Goal: Task Accomplishment & Management: Use online tool/utility

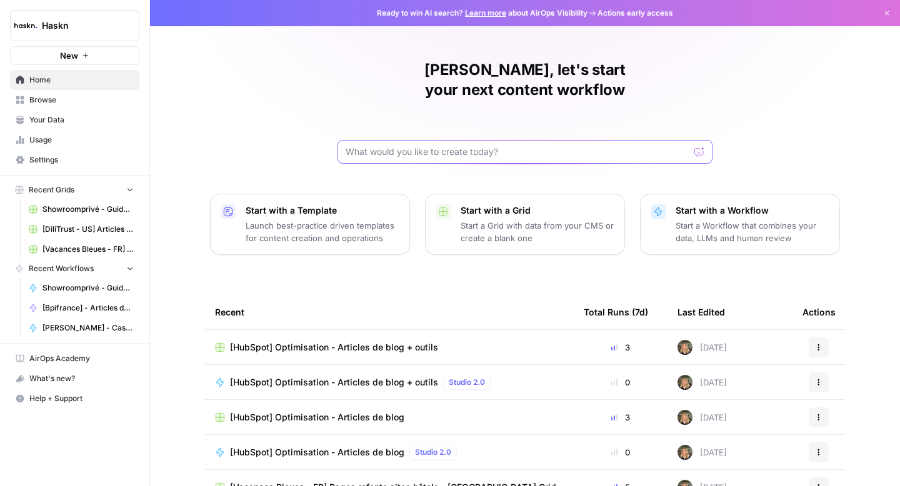
click at [370, 146] on input "text" at bounding box center [518, 152] width 344 height 13
click at [55, 105] on span "Browse" at bounding box center [81, 99] width 104 height 11
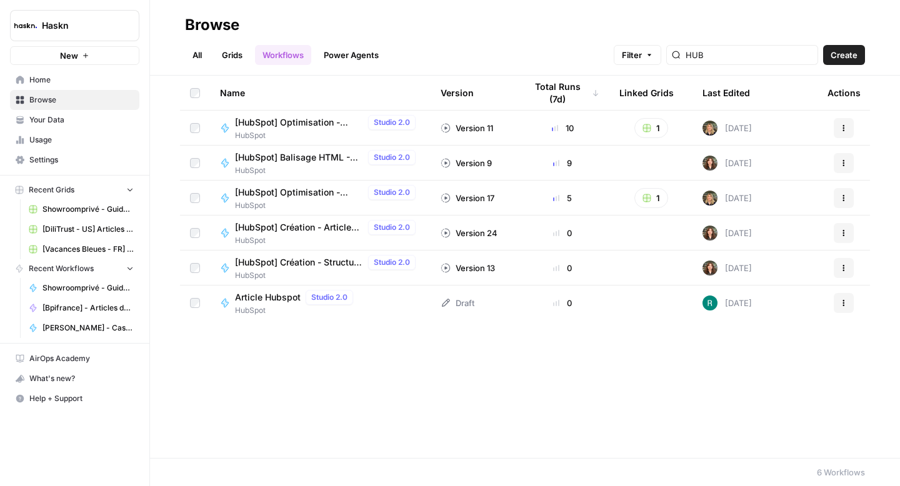
click at [299, 156] on span "[HubSpot] Balisage HTML - Articles de blog" at bounding box center [299, 157] width 128 height 13
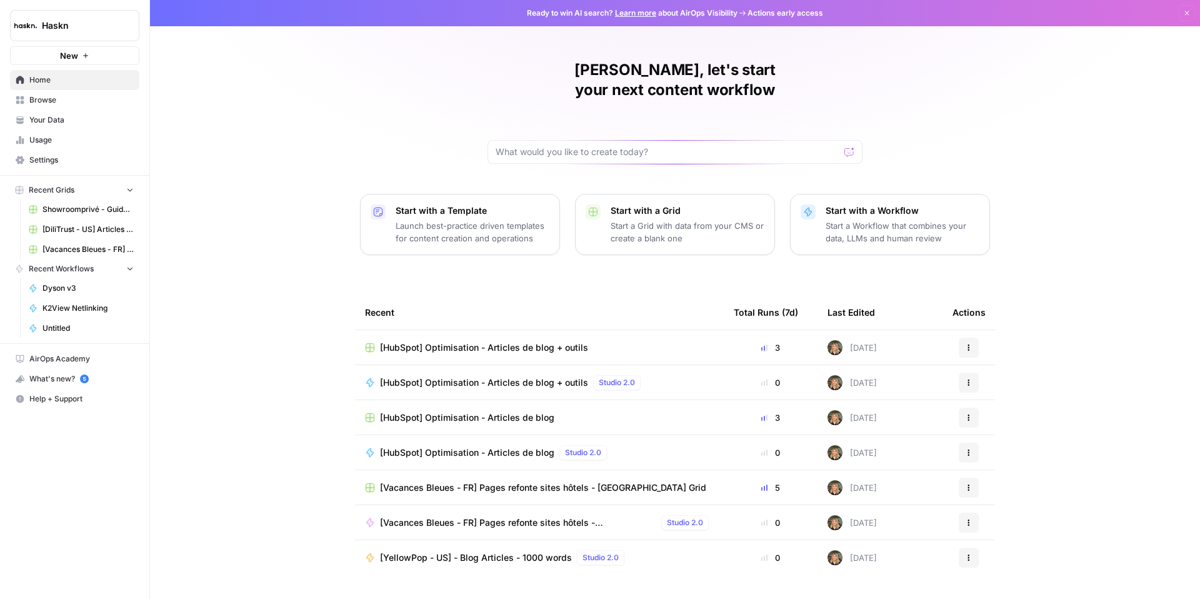
click at [469, 341] on span "[HubSpot] Optimisation - Articles de blog + outils" at bounding box center [484, 347] width 208 height 13
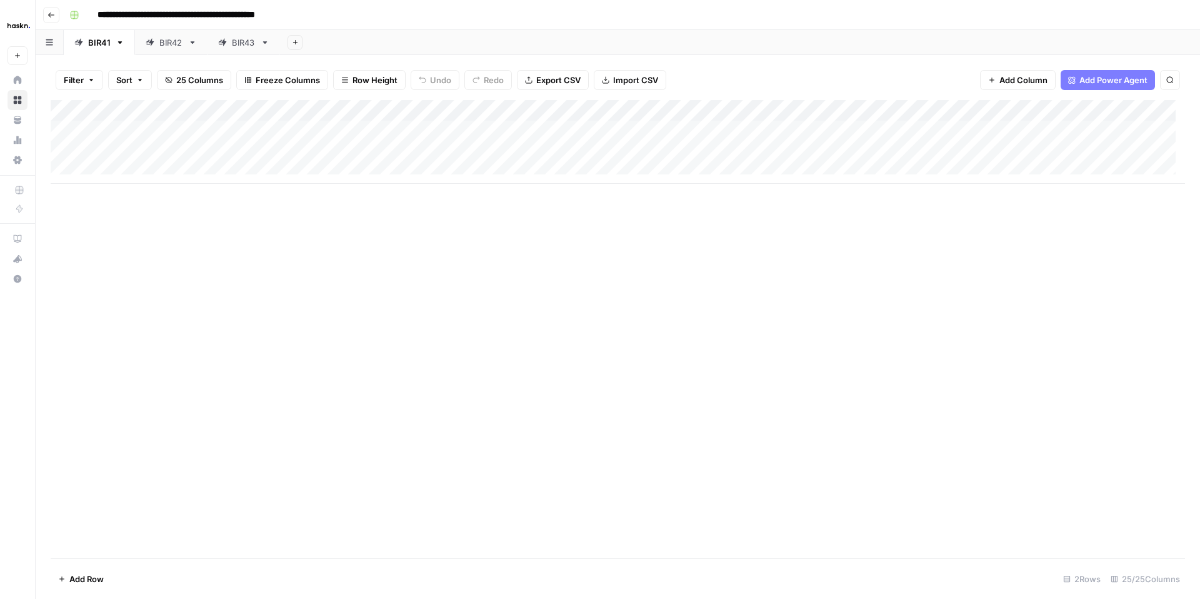
click at [244, 47] on div "BIR43" at bounding box center [244, 42] width 24 height 13
click at [631, 147] on div "Add Column" at bounding box center [618, 174] width 1134 height 148
click at [684, 147] on div "Add Column" at bounding box center [618, 174] width 1134 height 148
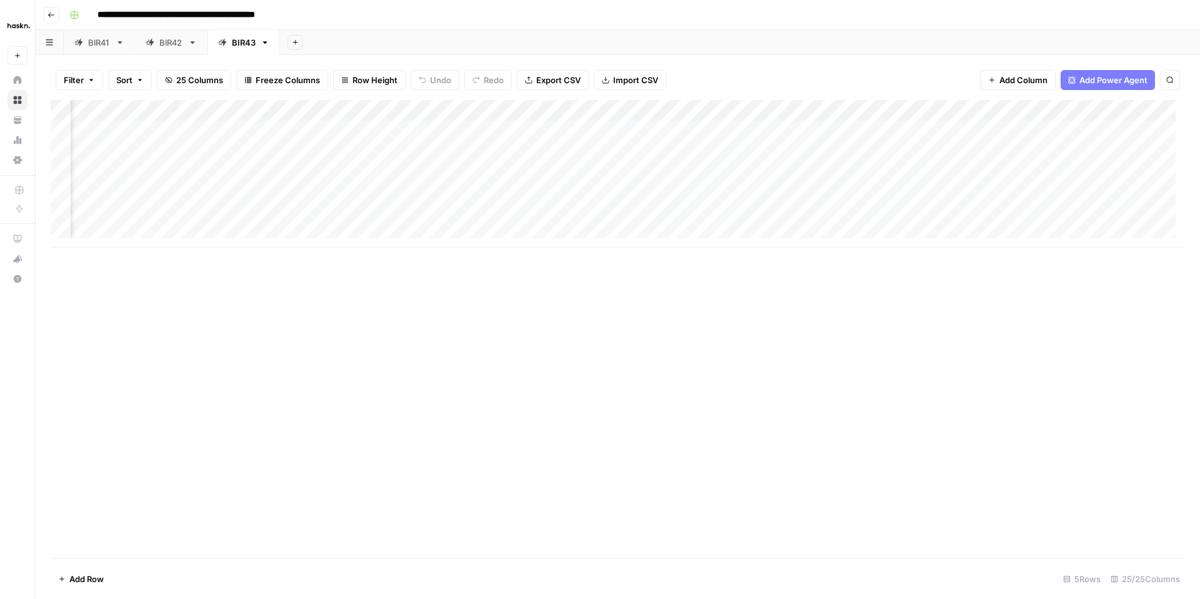
click at [570, 157] on div "Add Column" at bounding box center [618, 174] width 1134 height 148
click at [697, 149] on div "Add Column" at bounding box center [618, 174] width 1134 height 148
click at [681, 153] on div "Add Column" at bounding box center [618, 174] width 1134 height 148
